Goal: Information Seeking & Learning: Learn about a topic

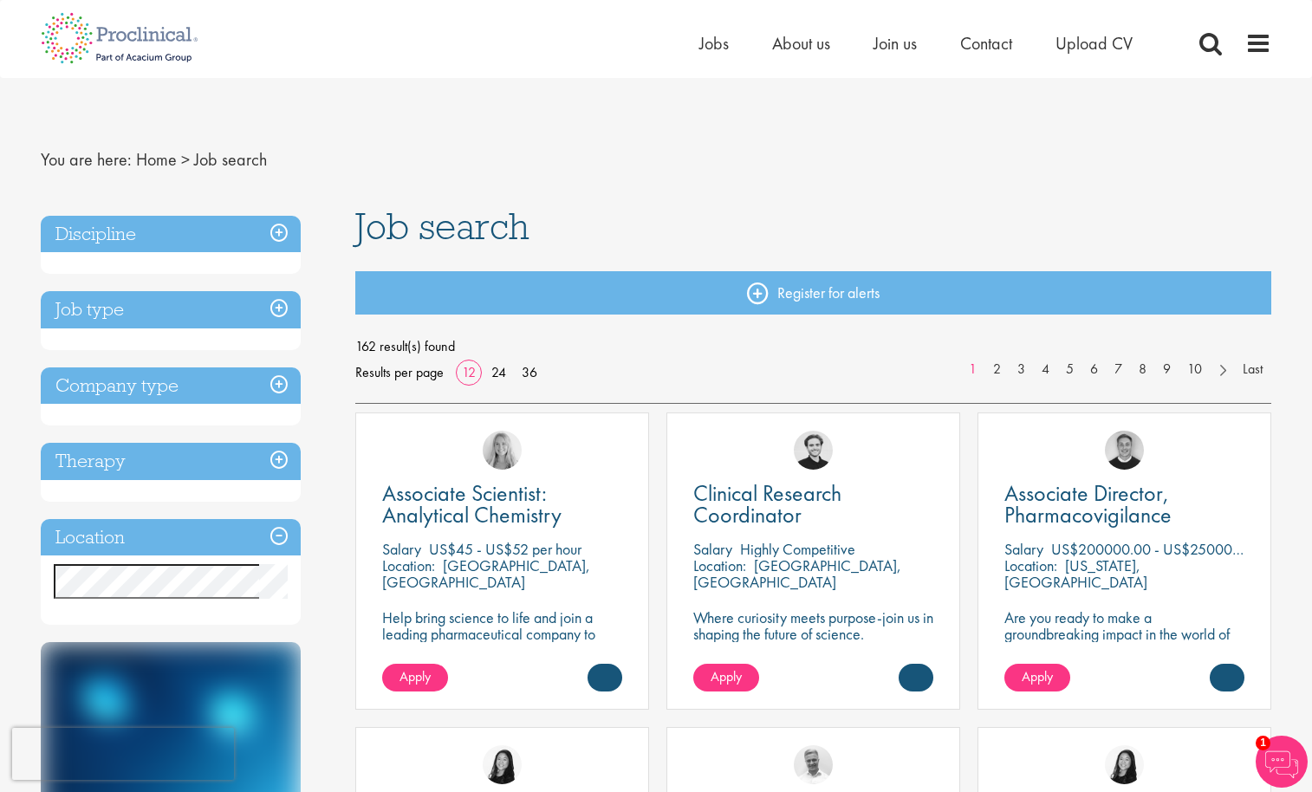
click at [295, 238] on h3 "Discipline" at bounding box center [171, 234] width 260 height 37
click at [281, 234] on h3 "Discipline" at bounding box center [171, 234] width 260 height 37
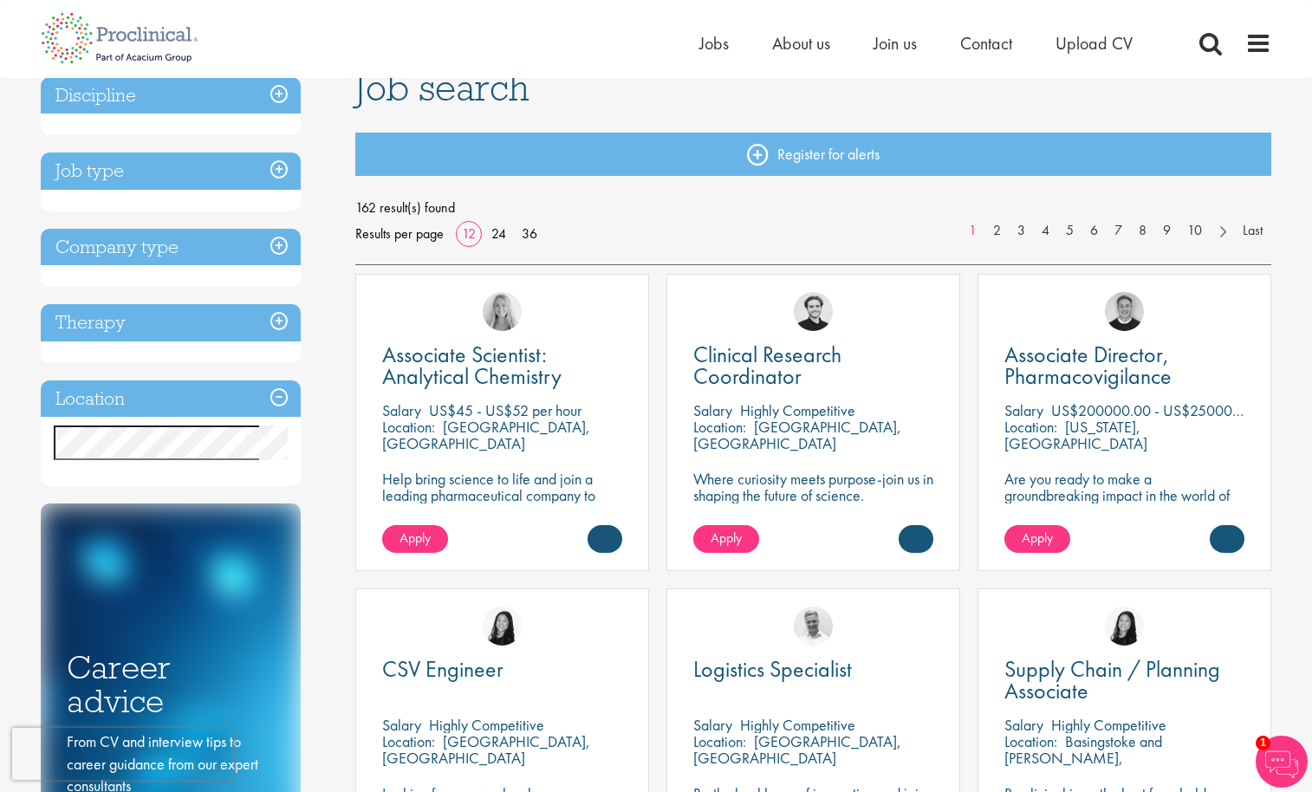
scroll to position [87, 0]
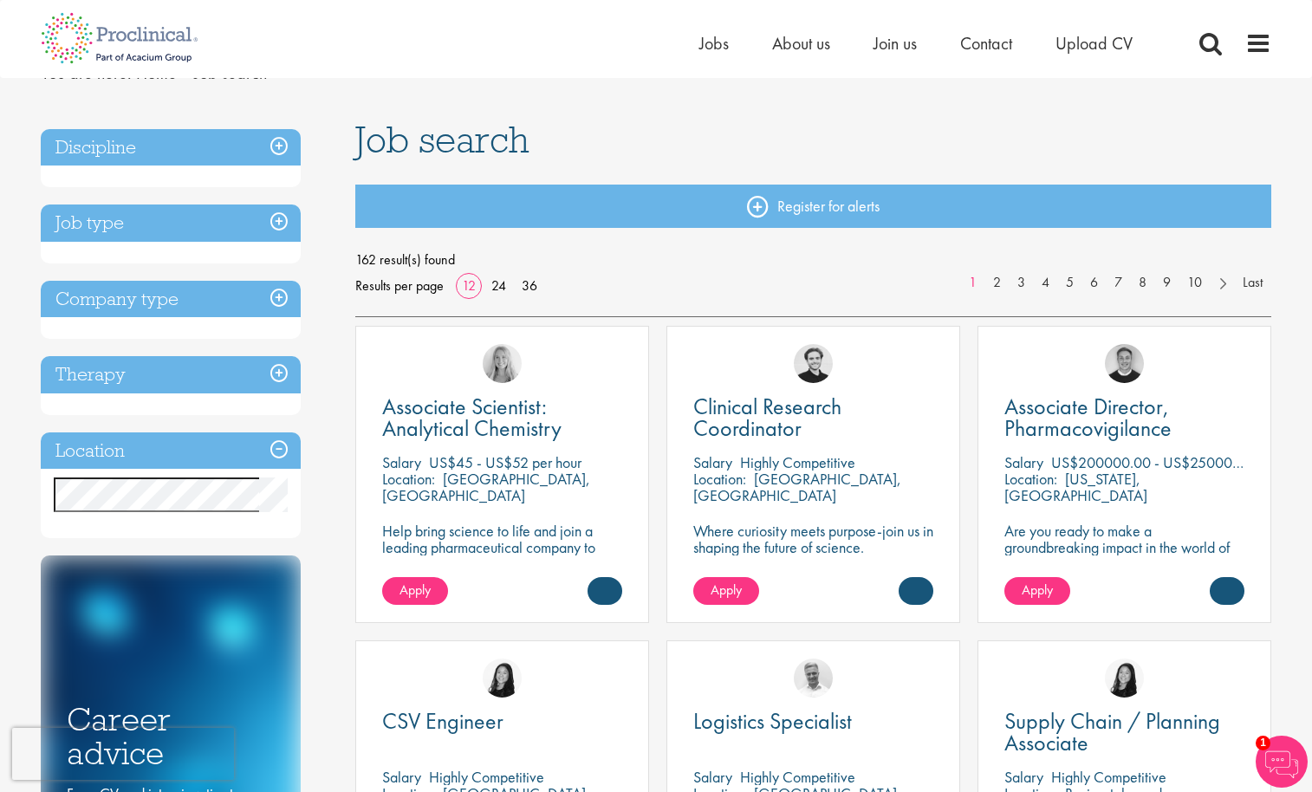
click at [166, 162] on h3 "Discipline" at bounding box center [171, 147] width 260 height 37
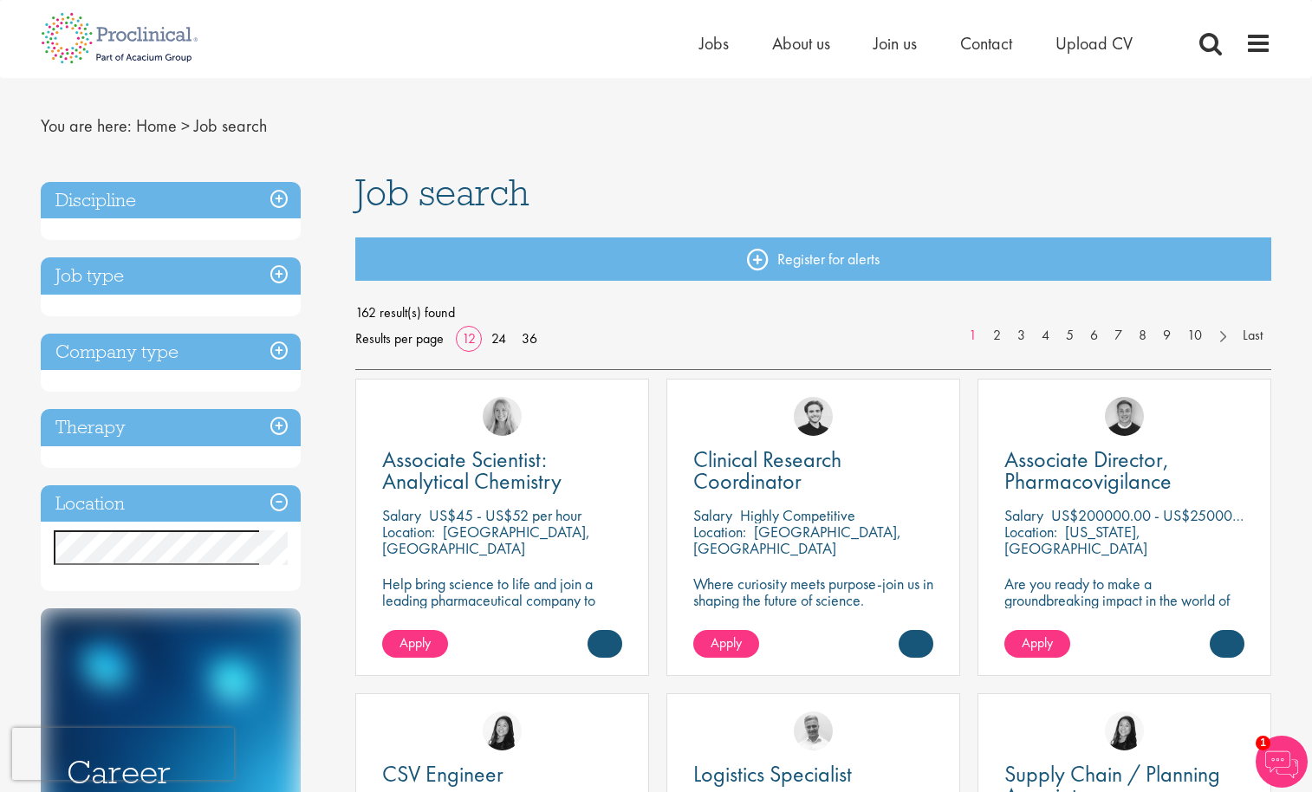
scroll to position [0, 0]
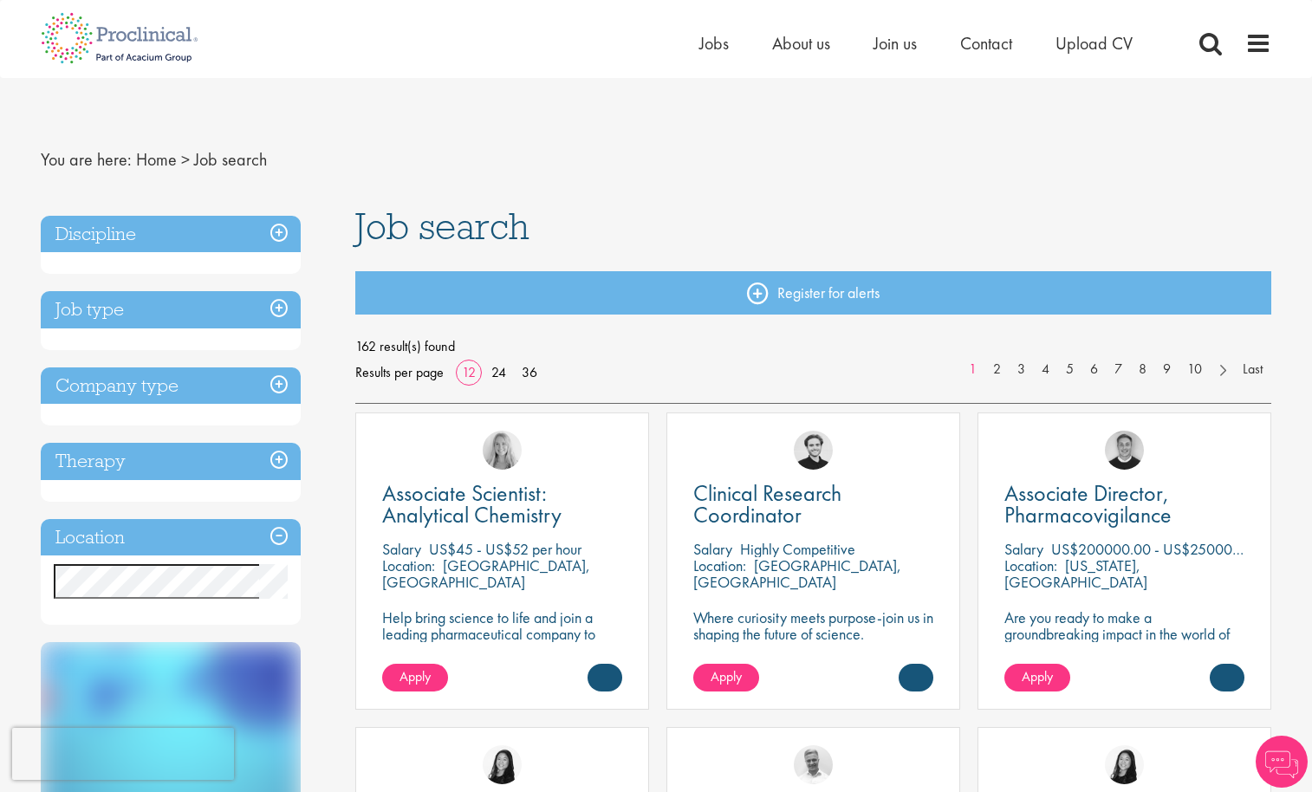
click at [269, 237] on h3 "Discipline" at bounding box center [171, 234] width 260 height 37
click at [273, 308] on h3 "Job type" at bounding box center [171, 309] width 260 height 37
click at [647, 27] on div "Home Jobs About us Join us Contact Upload CV" at bounding box center [649, 32] width 1243 height 65
click at [687, 41] on div "Home Jobs About us Join us Contact Upload CV" at bounding box center [649, 32] width 1243 height 65
click at [699, 44] on span "Jobs" at bounding box center [713, 43] width 29 height 23
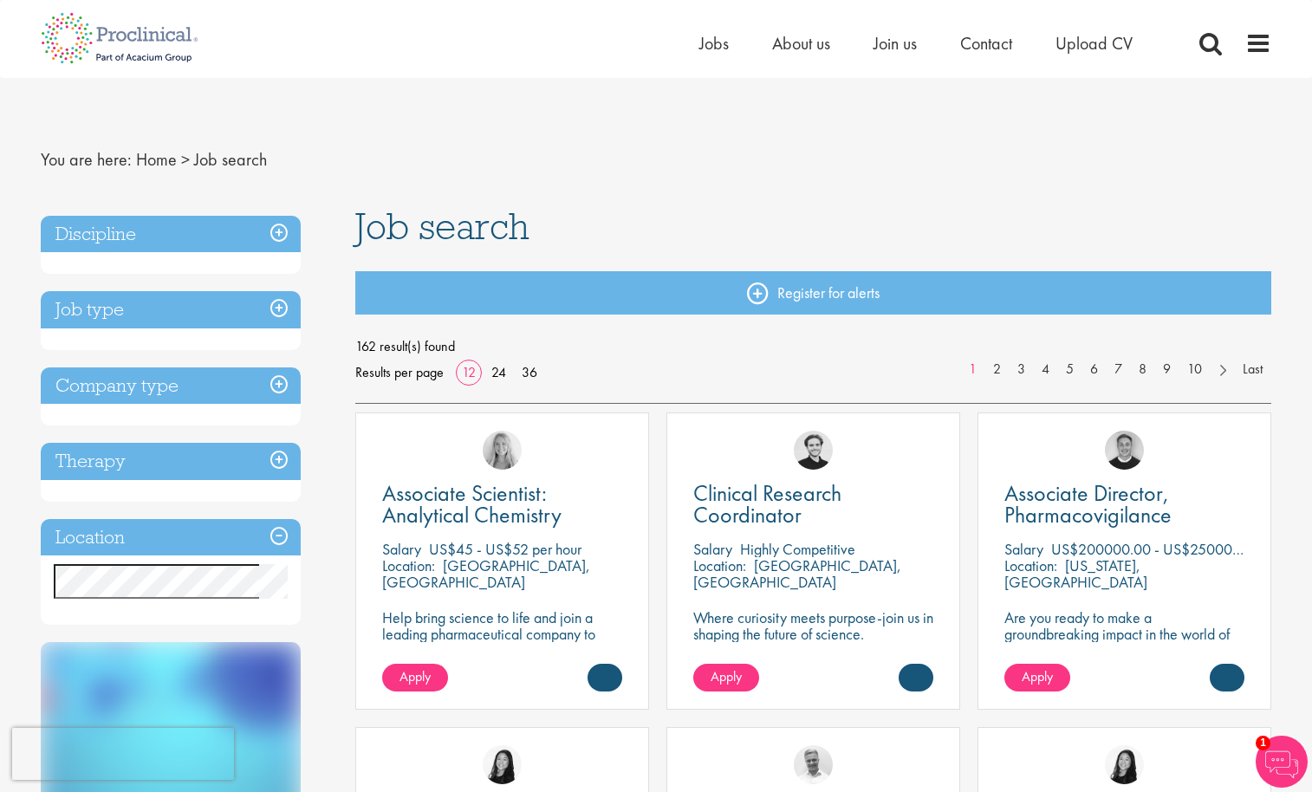
click at [1289, 771] on img at bounding box center [1281, 761] width 52 height 52
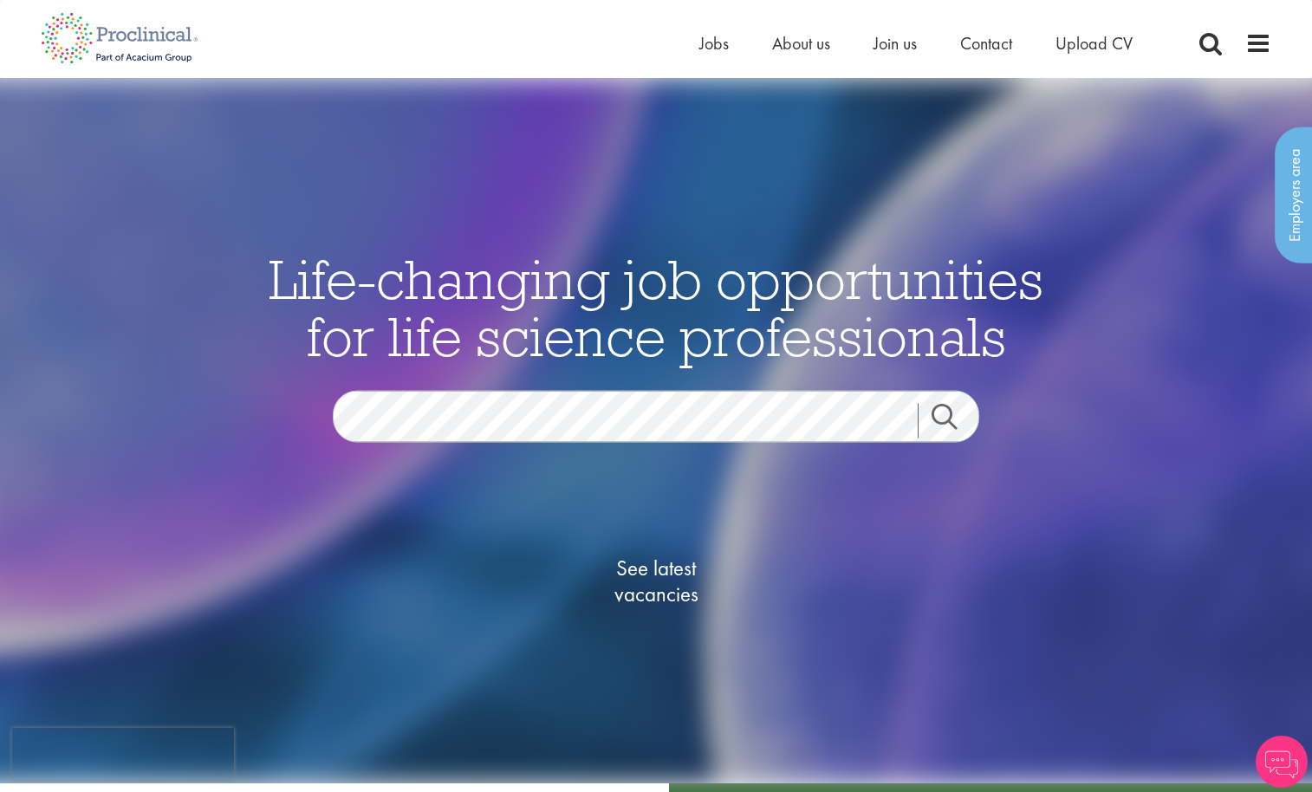
click at [1289, 771] on img at bounding box center [1281, 761] width 52 height 52
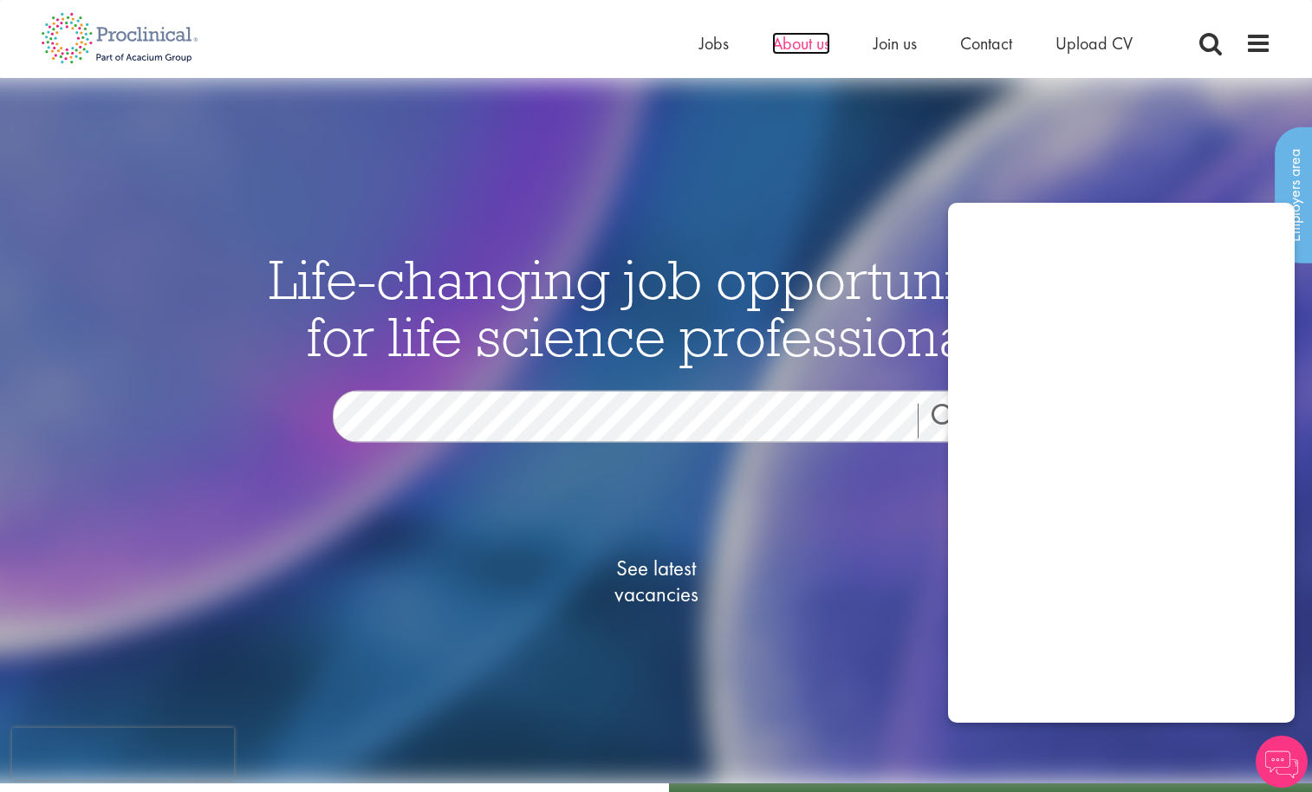
click at [804, 48] on span "About us" at bounding box center [801, 43] width 58 height 23
